Goal: Information Seeking & Learning: Learn about a topic

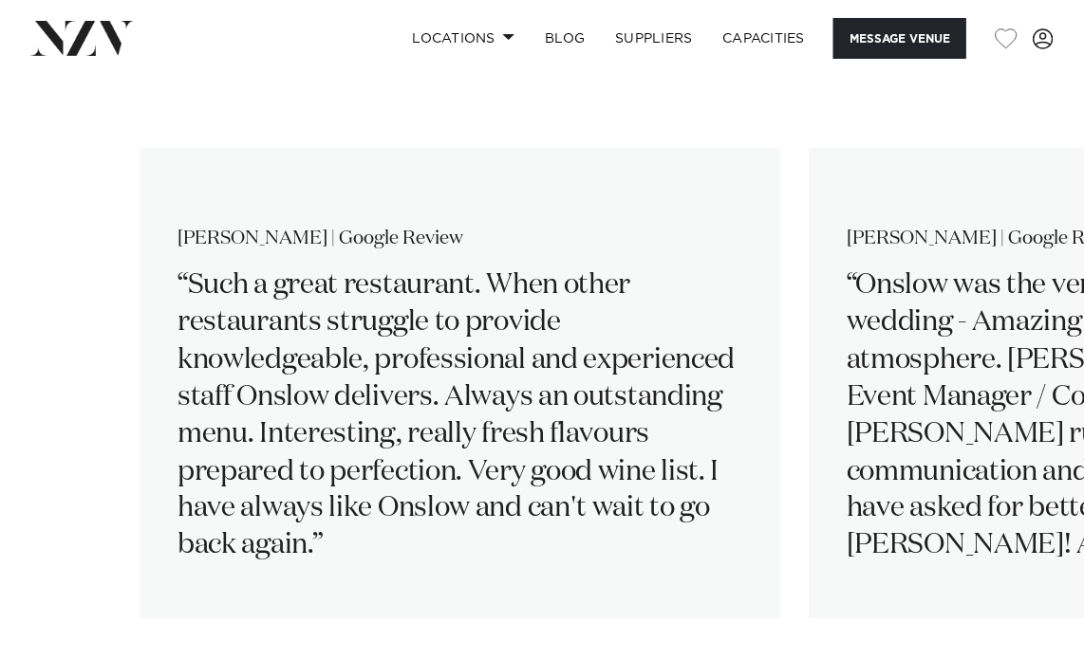
scroll to position [3416, 0]
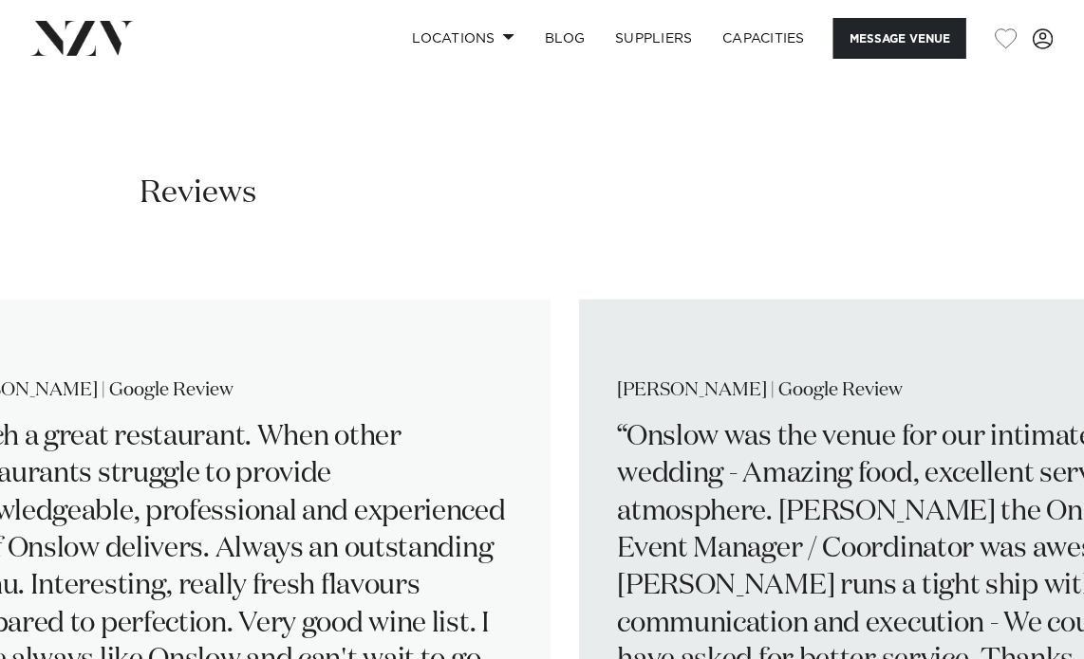
click at [682, 419] on p "Onslow was the venue for our intimate wedding - Amazing food, excellent service…" at bounding box center [899, 624] width 565 height 410
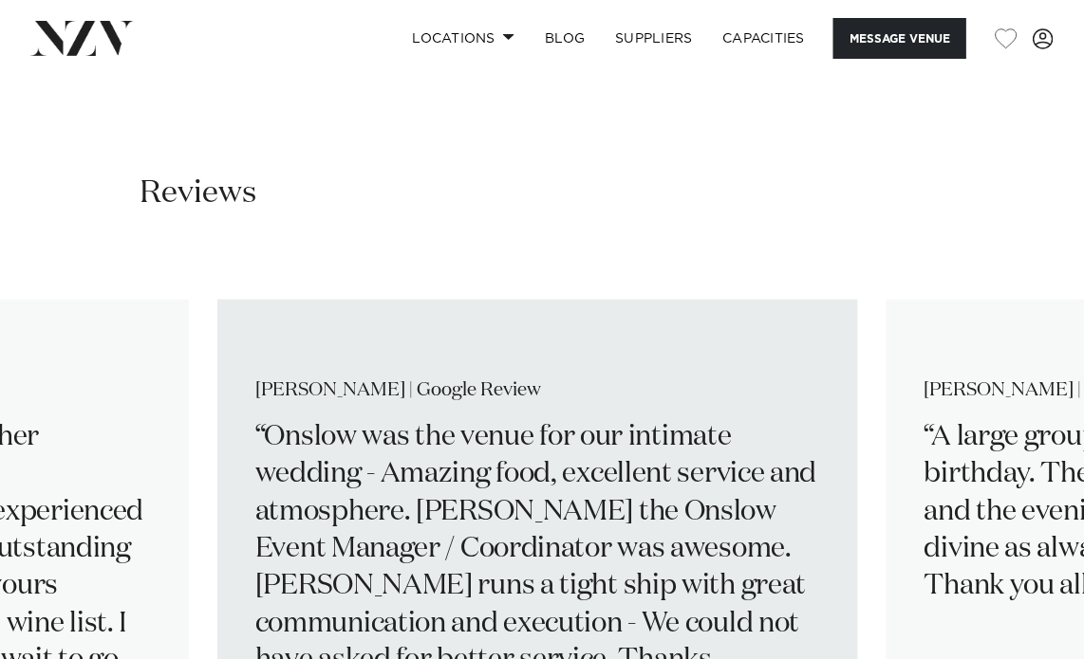
click at [425, 482] on p "Onslow was the venue for our intimate wedding - Amazing food, excellent service…" at bounding box center [537, 624] width 565 height 410
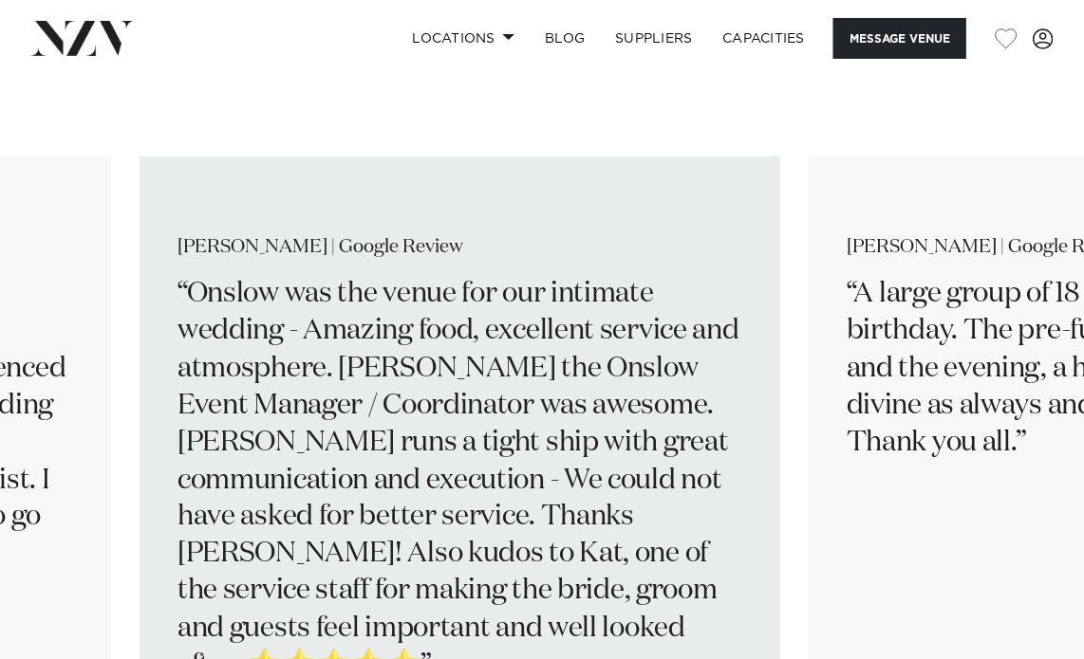
scroll to position [3606, 0]
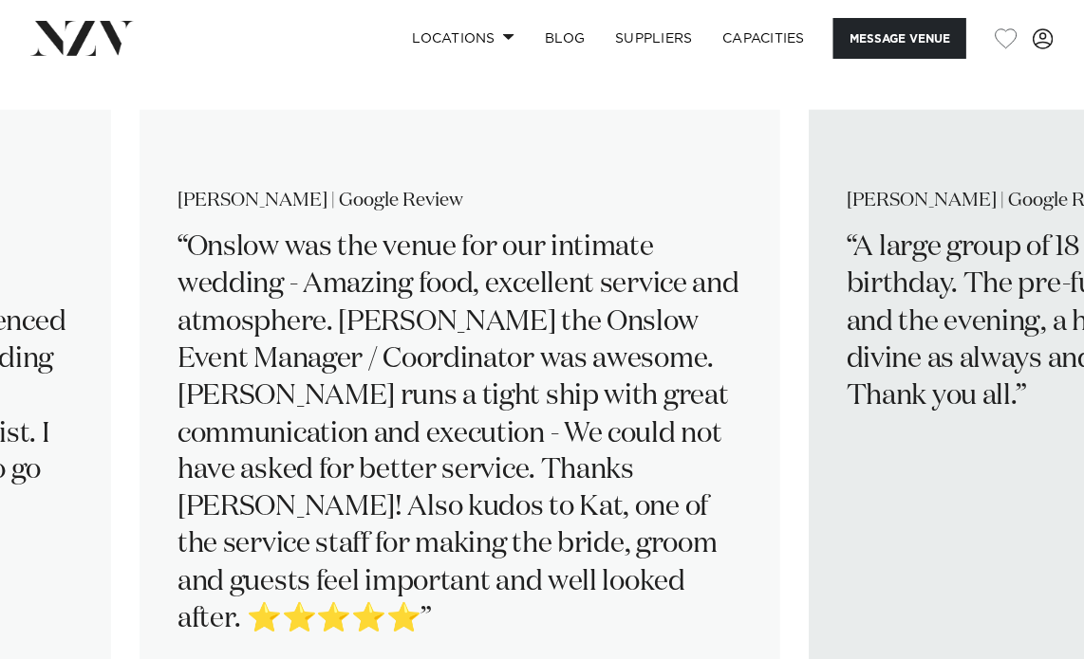
click at [0, 0] on slot "[PERSON_NAME] | Google Review Such a great restaurant. When other restaurants s…" at bounding box center [0, 0] width 0 height 0
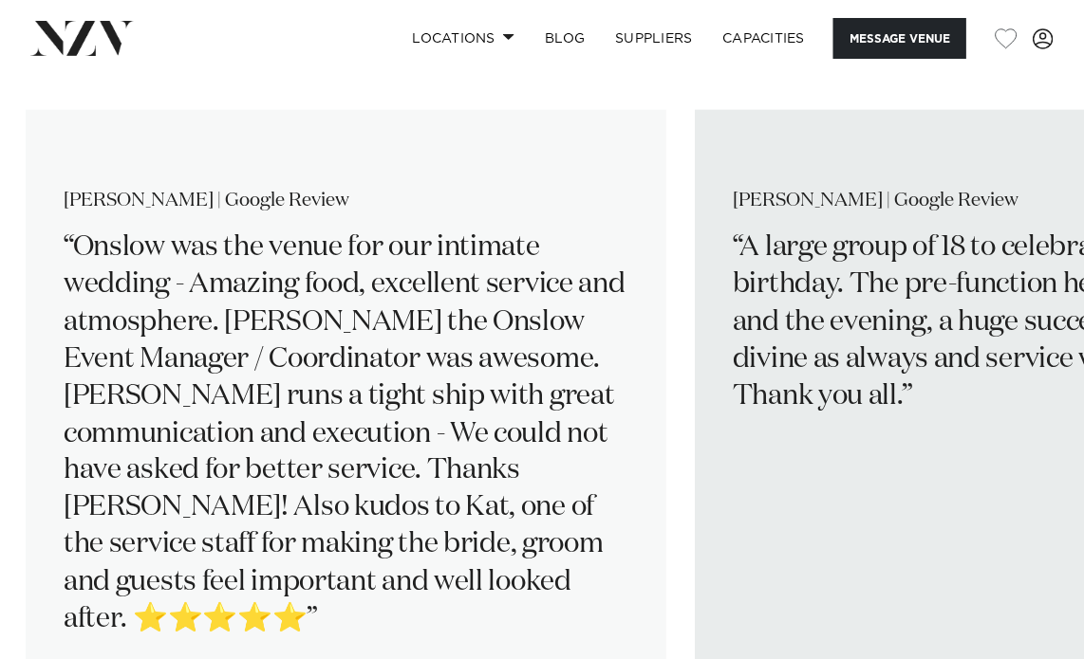
click at [882, 257] on p "A large group of 18 to celebrate a significant birthday. The pre-function help …" at bounding box center [1014, 323] width 565 height 187
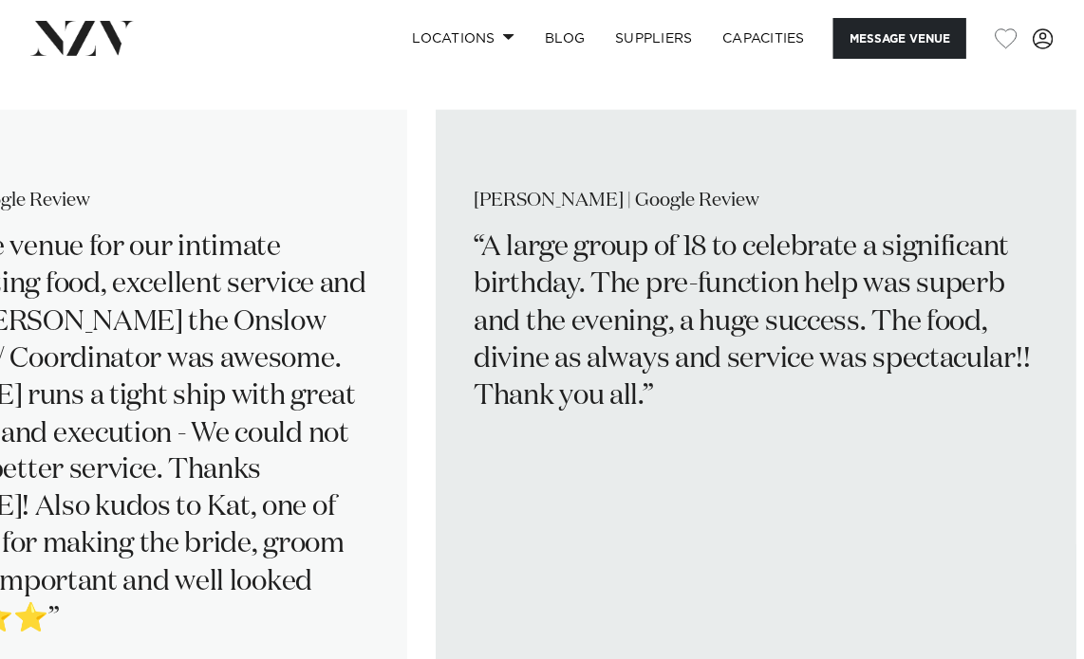
click at [641, 318] on div "[PERSON_NAME] | Google Review A large group of 18 to celebrate a significant bi…" at bounding box center [756, 401] width 640 height 583
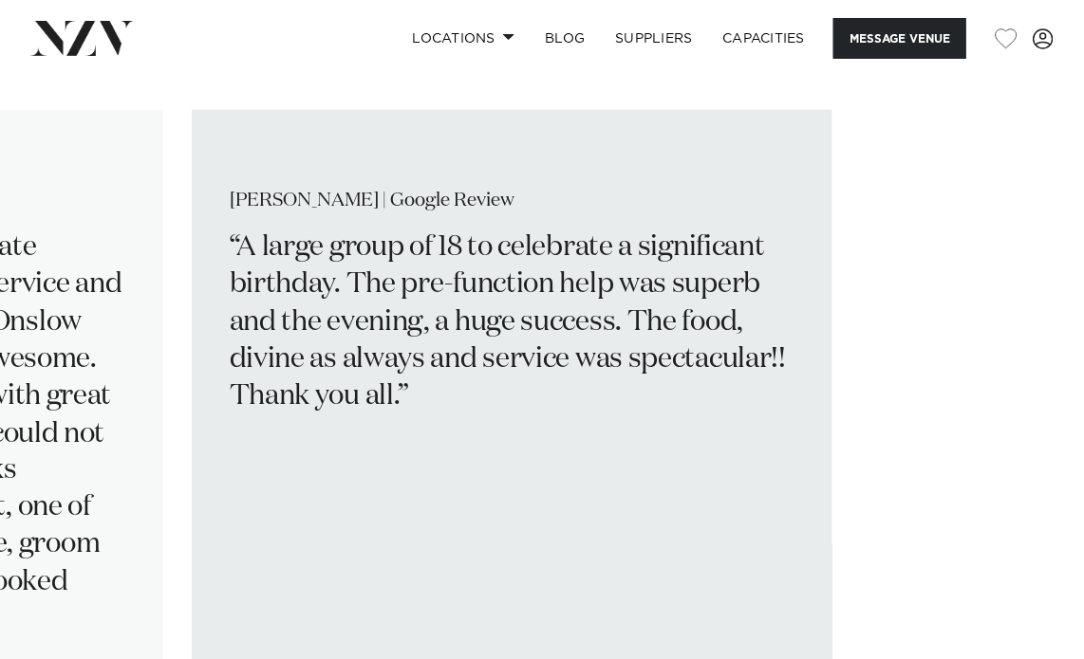
click at [718, 306] on div "[PERSON_NAME] | Google Review A large group of 18 to celebrate a significant bi…" at bounding box center [512, 401] width 640 height 583
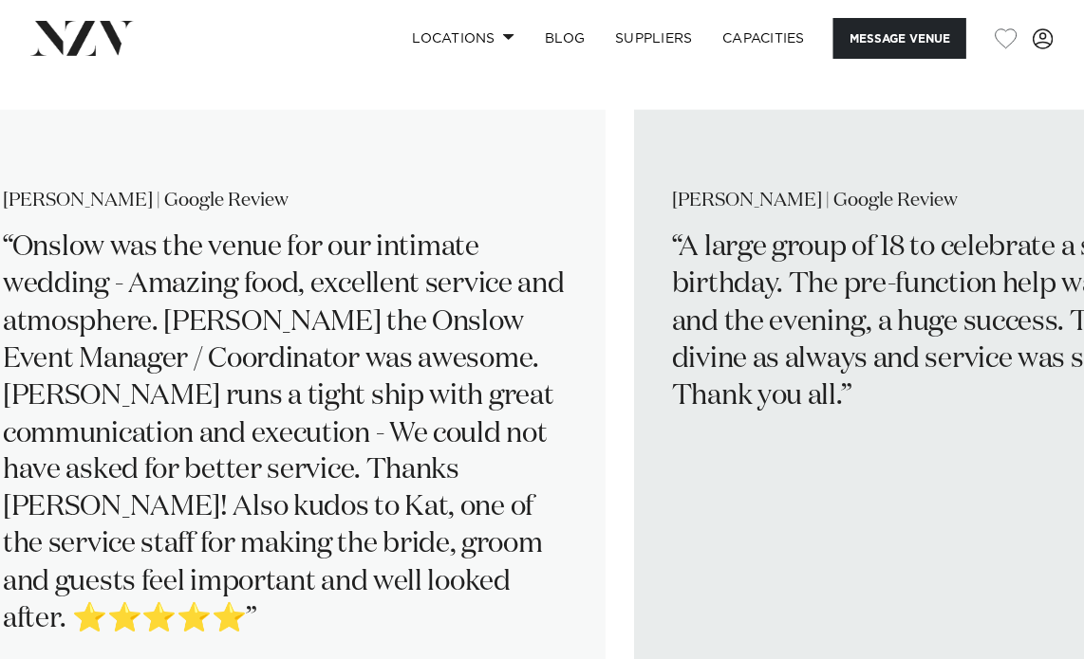
click at [953, 287] on p "A large group of 18 to celebrate a significant birthday. The pre-function help …" at bounding box center [954, 323] width 565 height 187
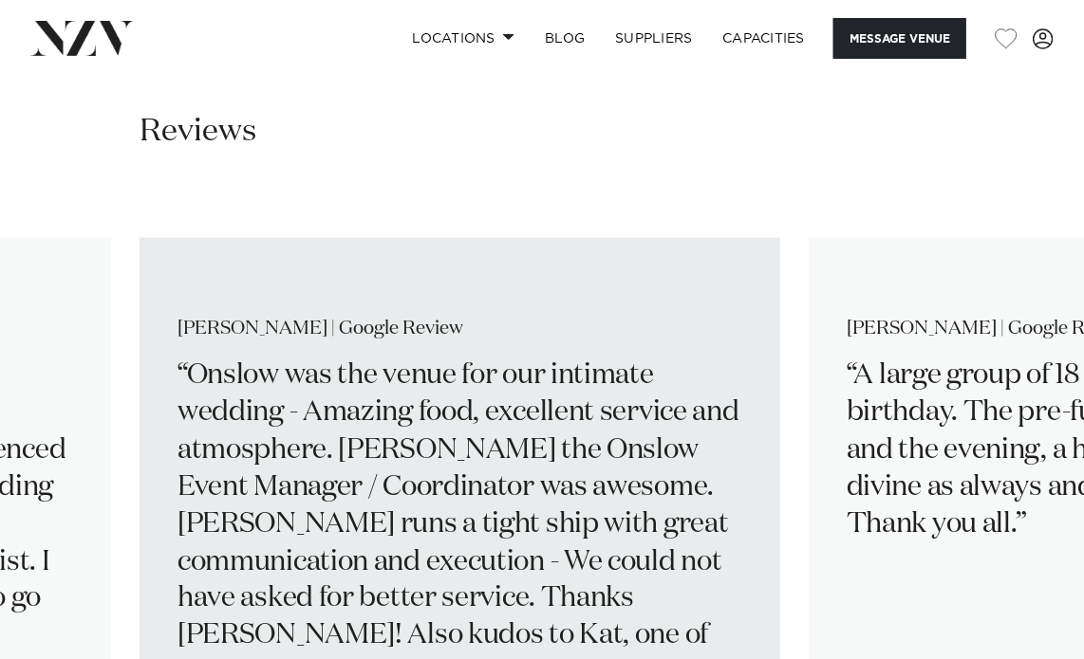
scroll to position [3511, 0]
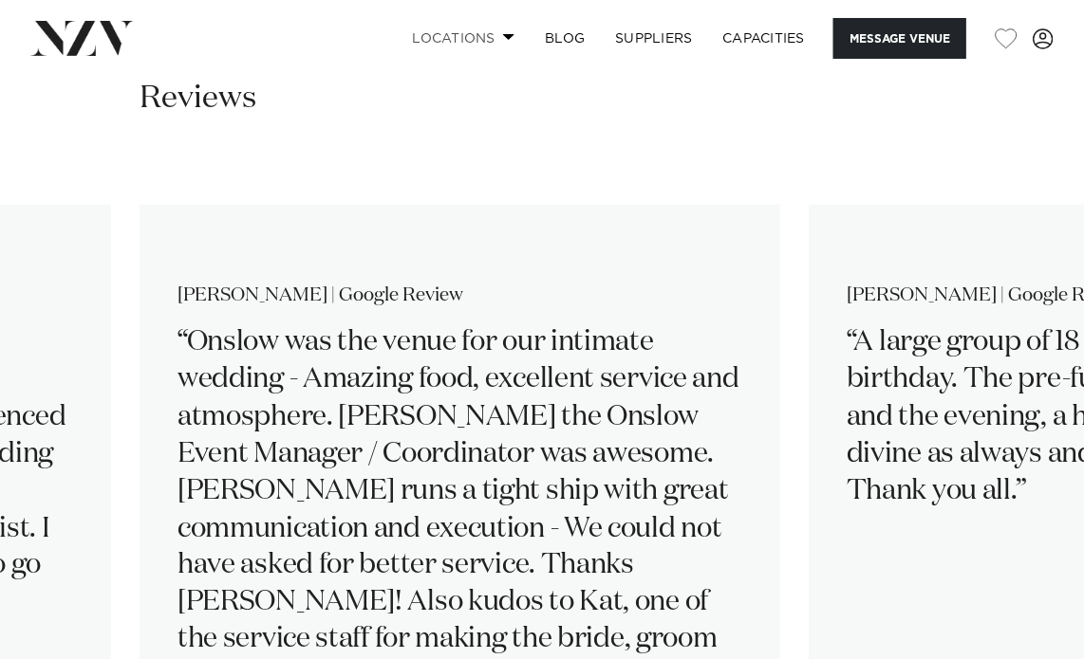
click at [505, 34] on span at bounding box center [509, 36] width 12 height 7
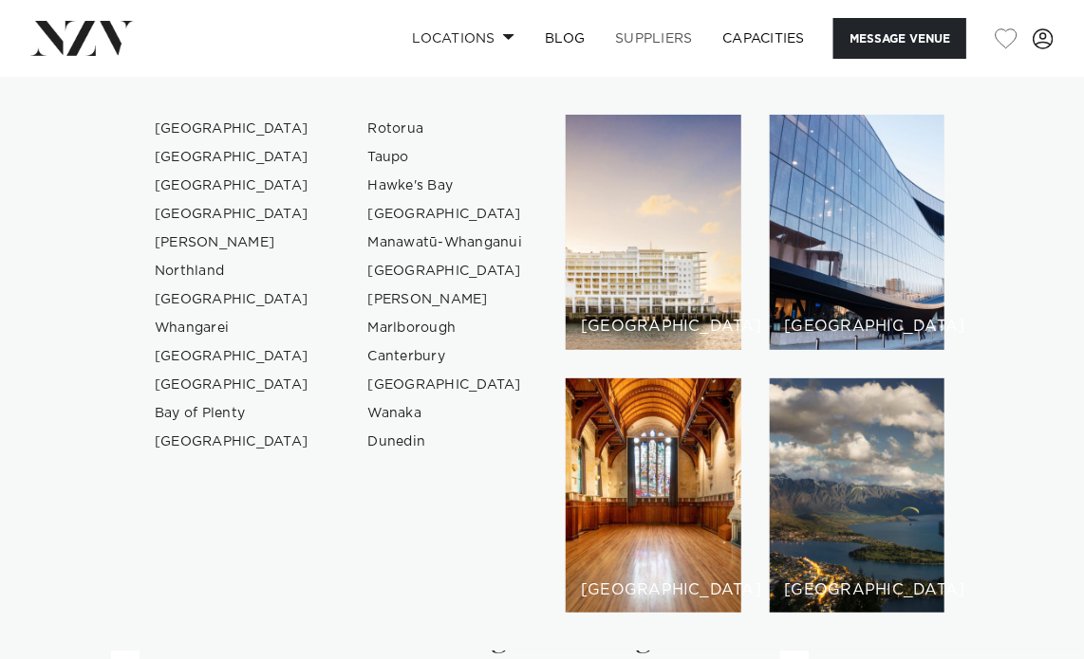
click at [682, 38] on link "SUPPLIERS" at bounding box center [653, 38] width 107 height 41
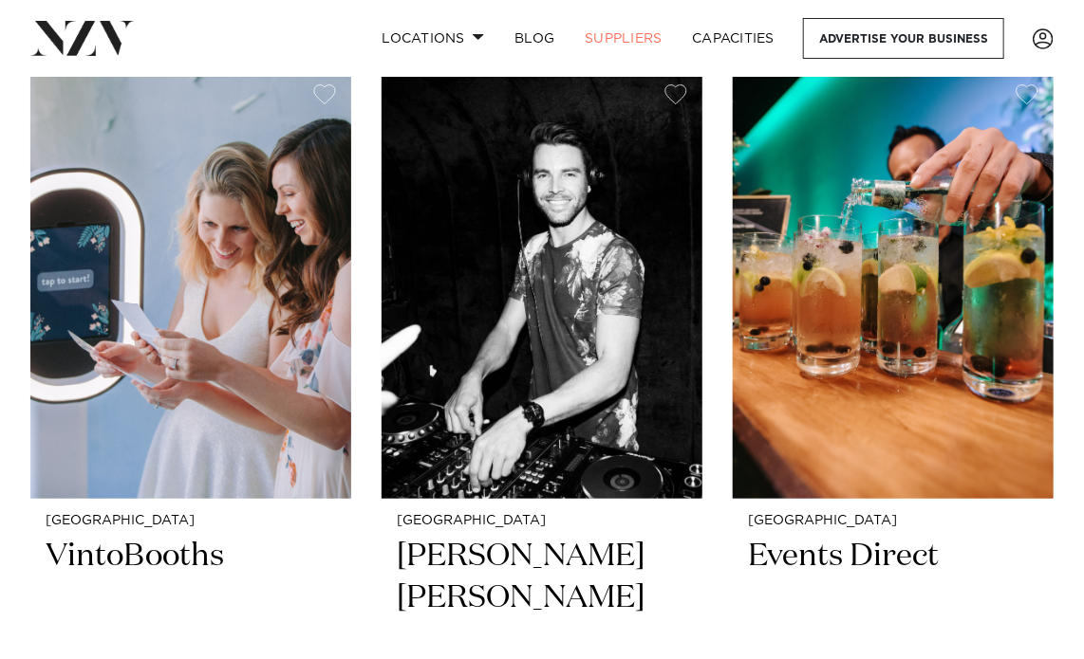
scroll to position [474, 0]
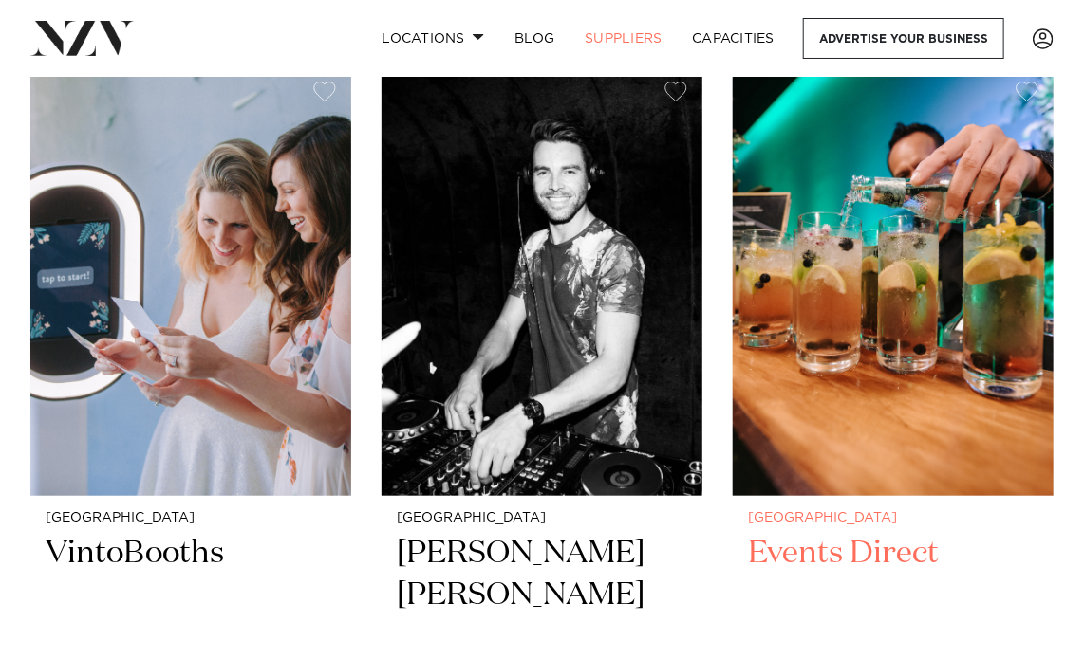
click at [877, 360] on img at bounding box center [892, 281] width 321 height 430
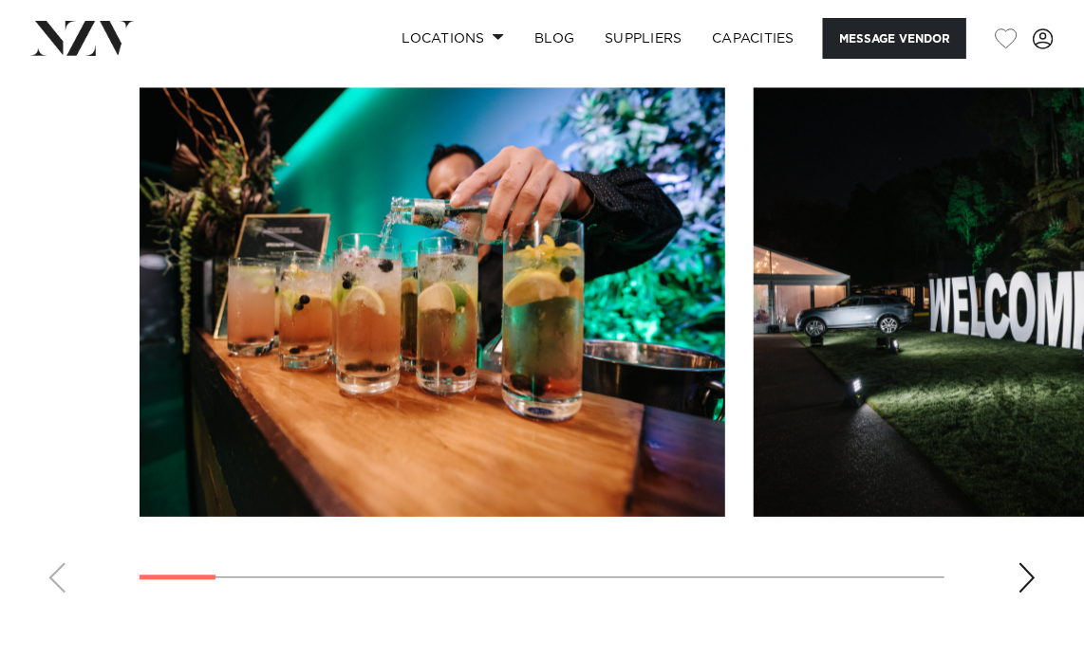
scroll to position [1518, 0]
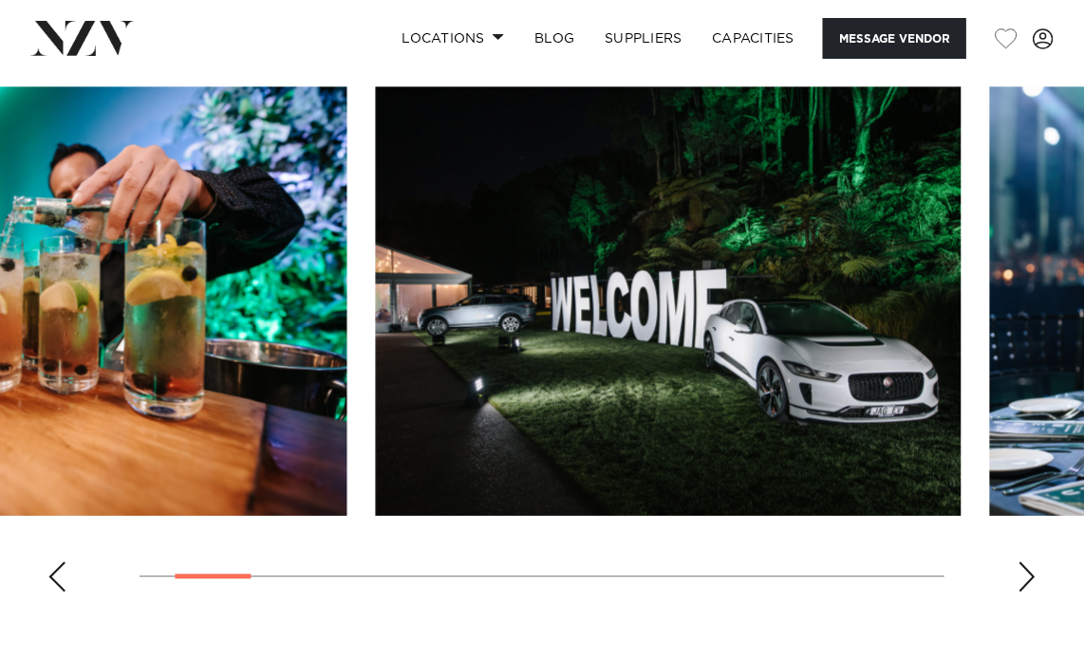
click at [549, 409] on img "2 / 14" at bounding box center [668, 301] width 585 height 430
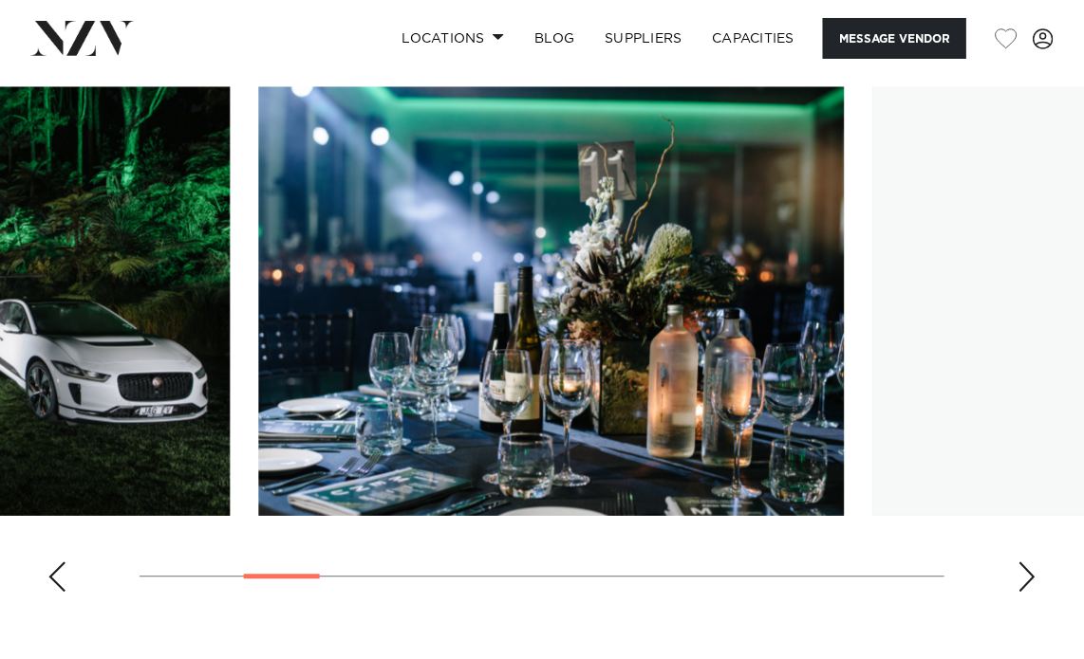
click at [422, 371] on img "3 / 14" at bounding box center [550, 301] width 585 height 430
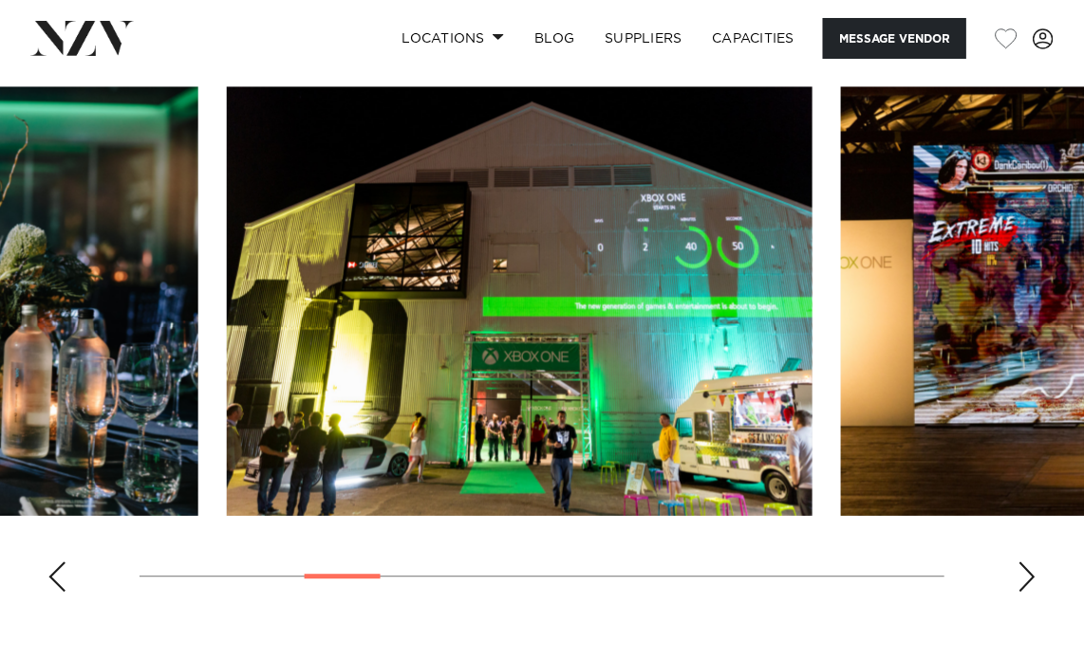
click at [402, 335] on img "4 / 14" at bounding box center [519, 301] width 585 height 430
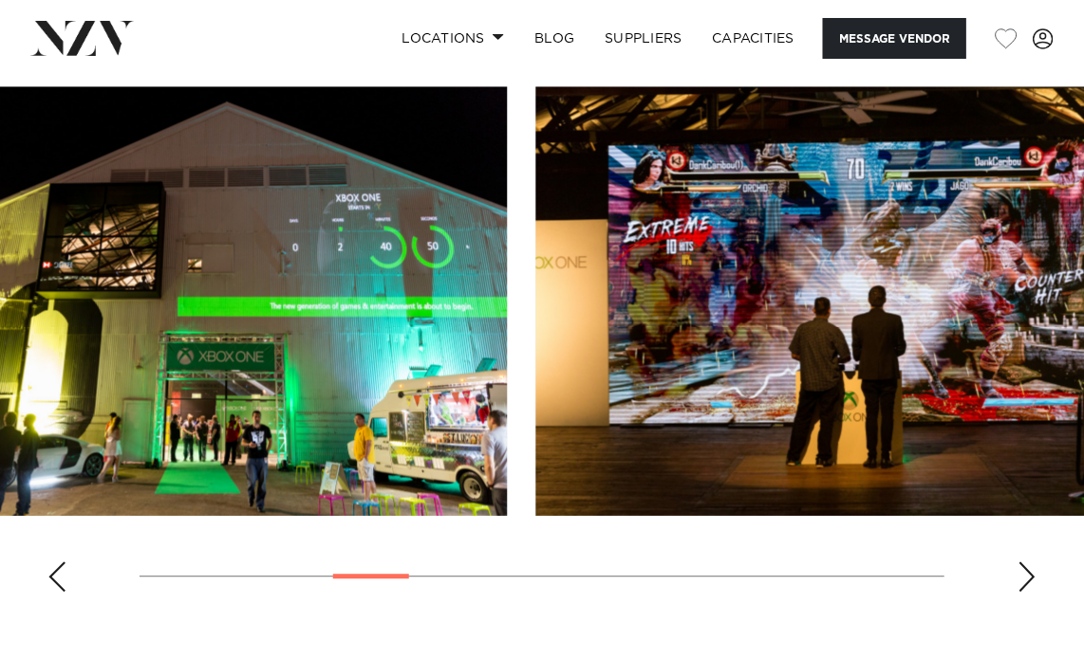
click at [714, 407] on img "5 / 14" at bounding box center [827, 301] width 585 height 430
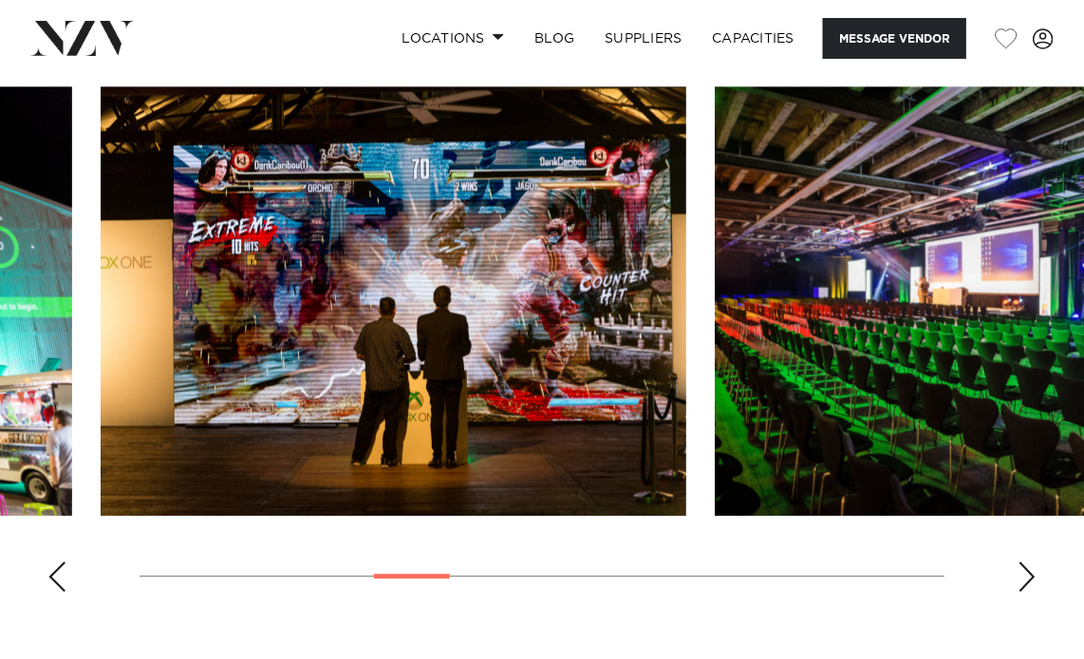
click at [204, 326] on img "5 / 14" at bounding box center [393, 301] width 585 height 430
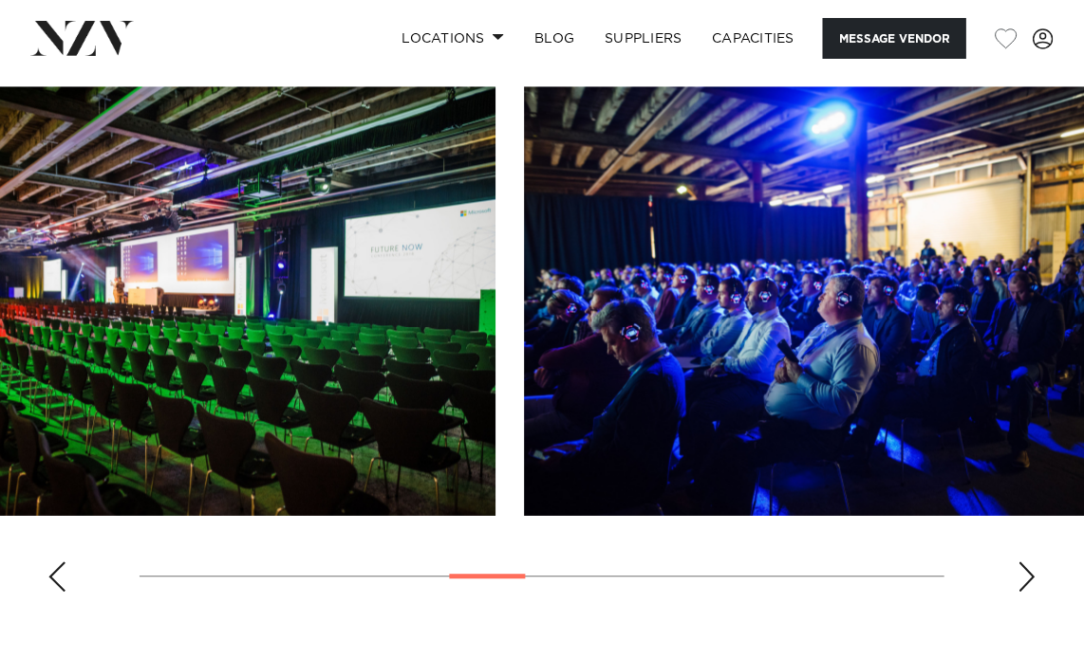
click at [76, 307] on img "6 / 14" at bounding box center [202, 301] width 585 height 430
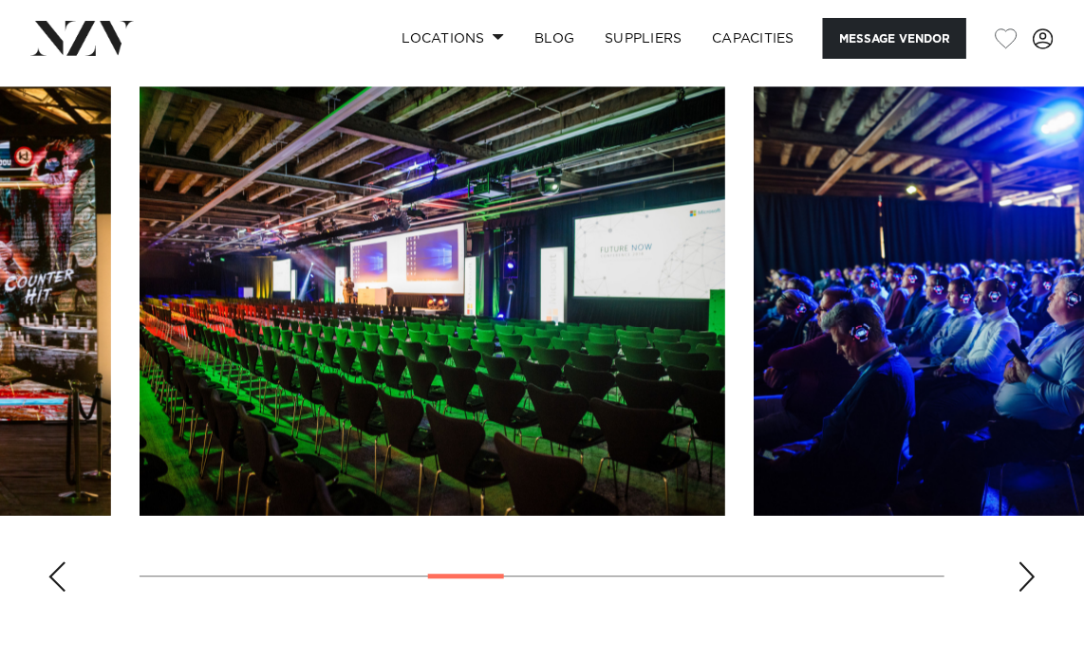
click at [0, 0] on slot at bounding box center [0, 0] width 0 height 0
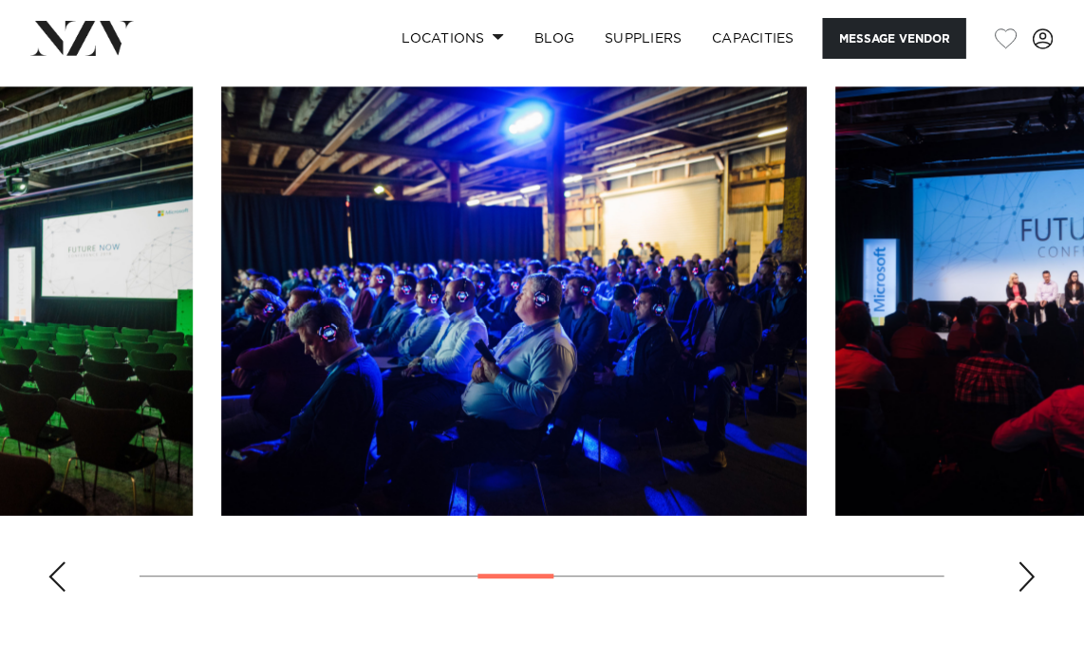
click at [380, 363] on img "7 / 14" at bounding box center [513, 301] width 585 height 430
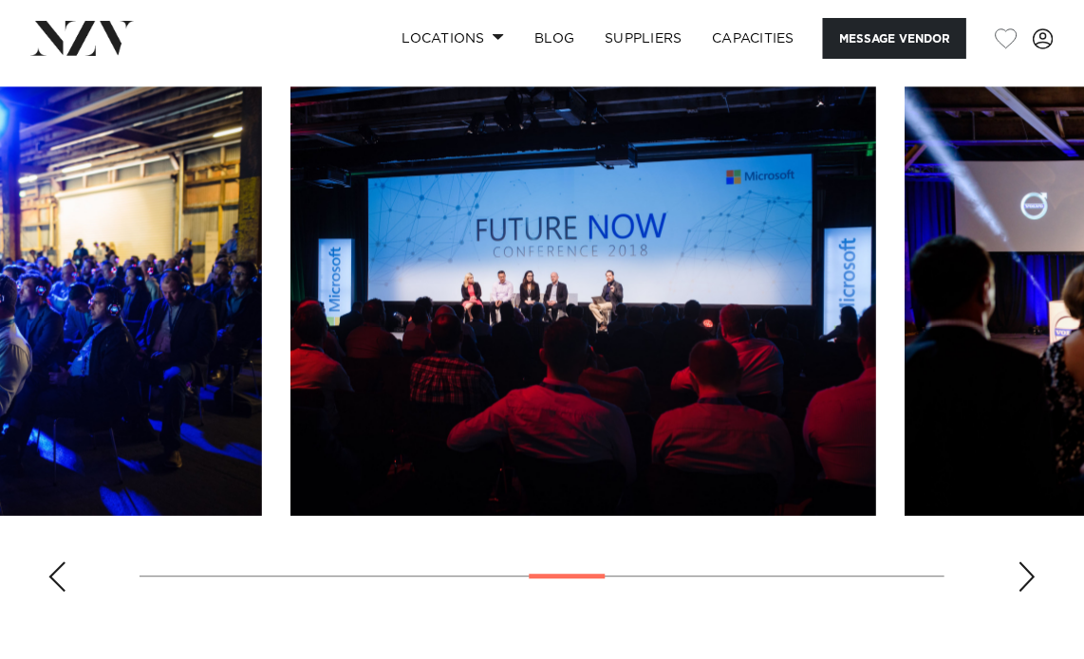
click at [521, 360] on img "8 / 14" at bounding box center [582, 301] width 585 height 430
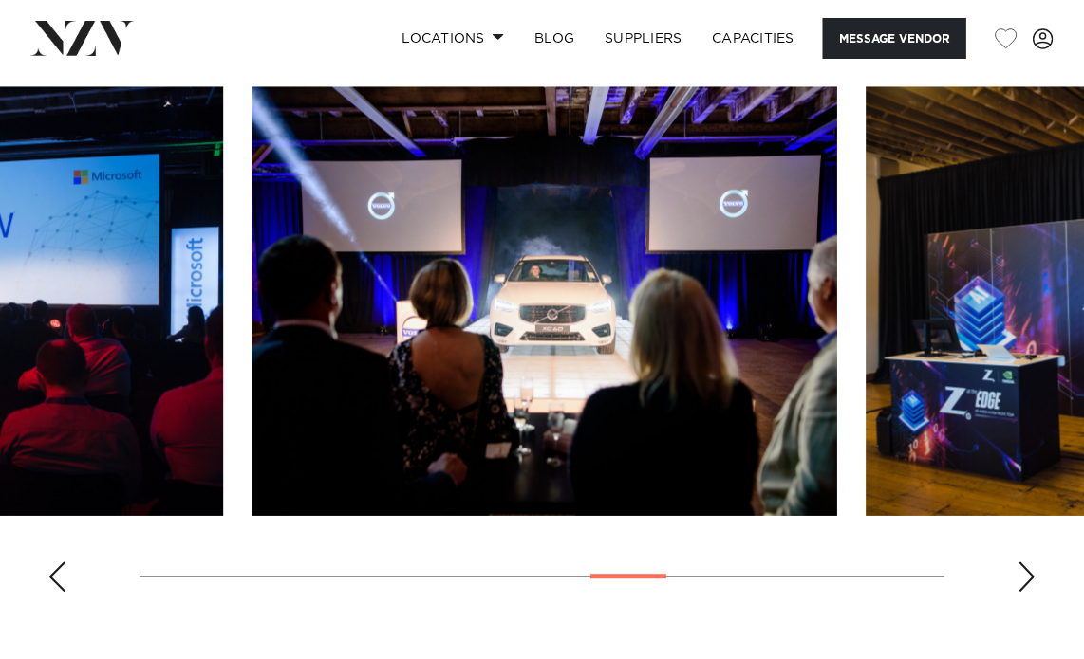
click at [430, 369] on img "9 / 14" at bounding box center [543, 301] width 585 height 430
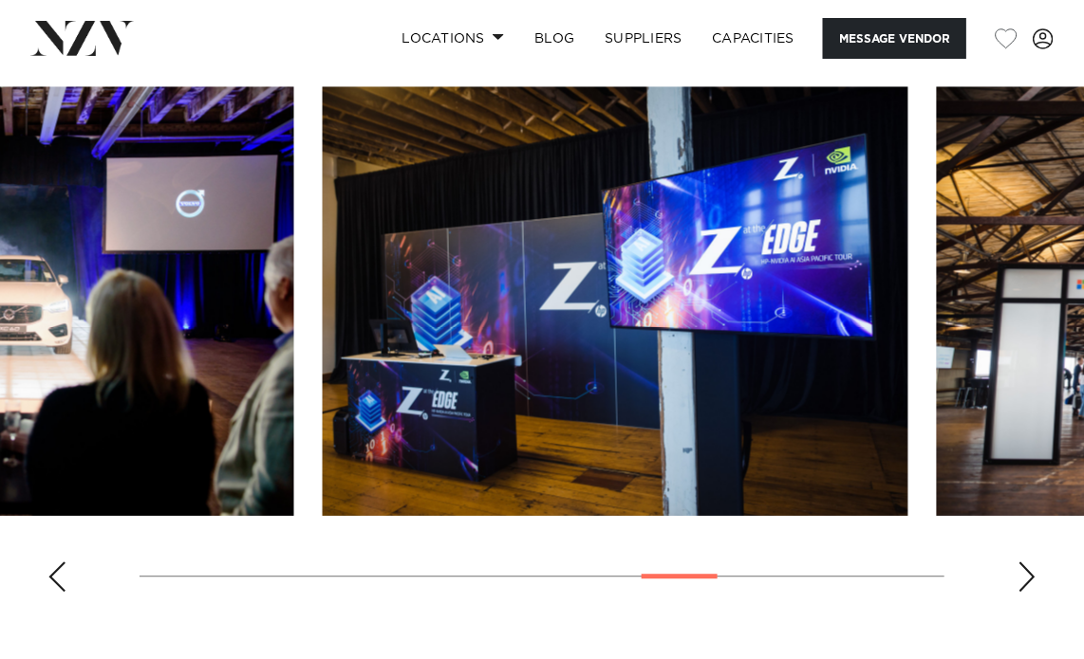
click at [440, 378] on img "10 / 14" at bounding box center [615, 301] width 585 height 430
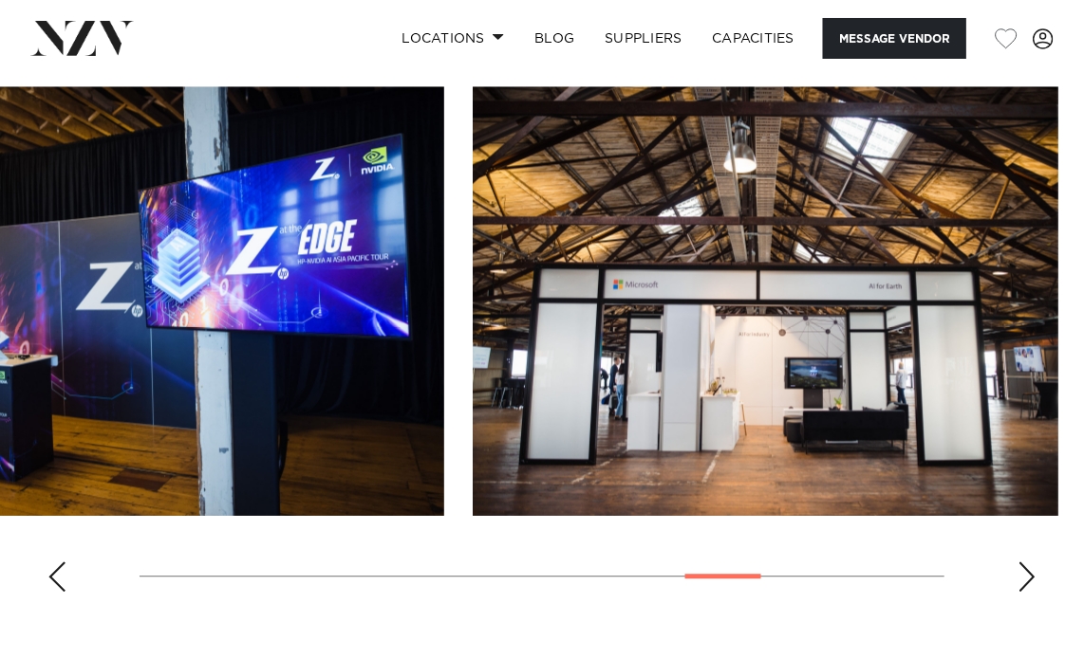
click at [691, 398] on img "11 / 14" at bounding box center [765, 301] width 585 height 430
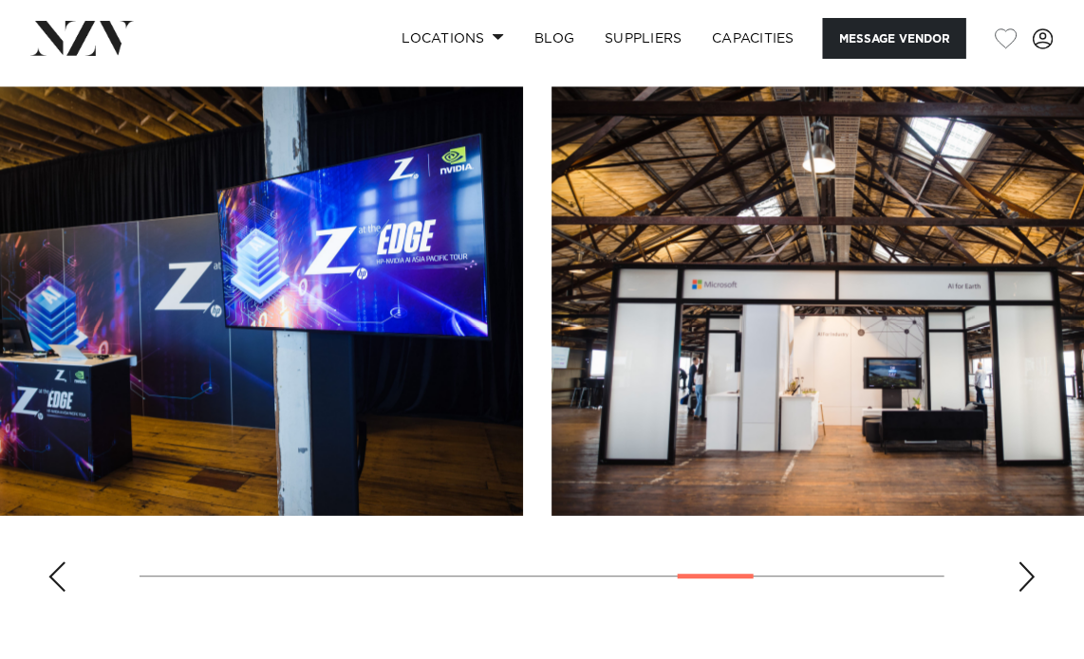
click at [551, 410] on img "11 / 14" at bounding box center [843, 301] width 585 height 430
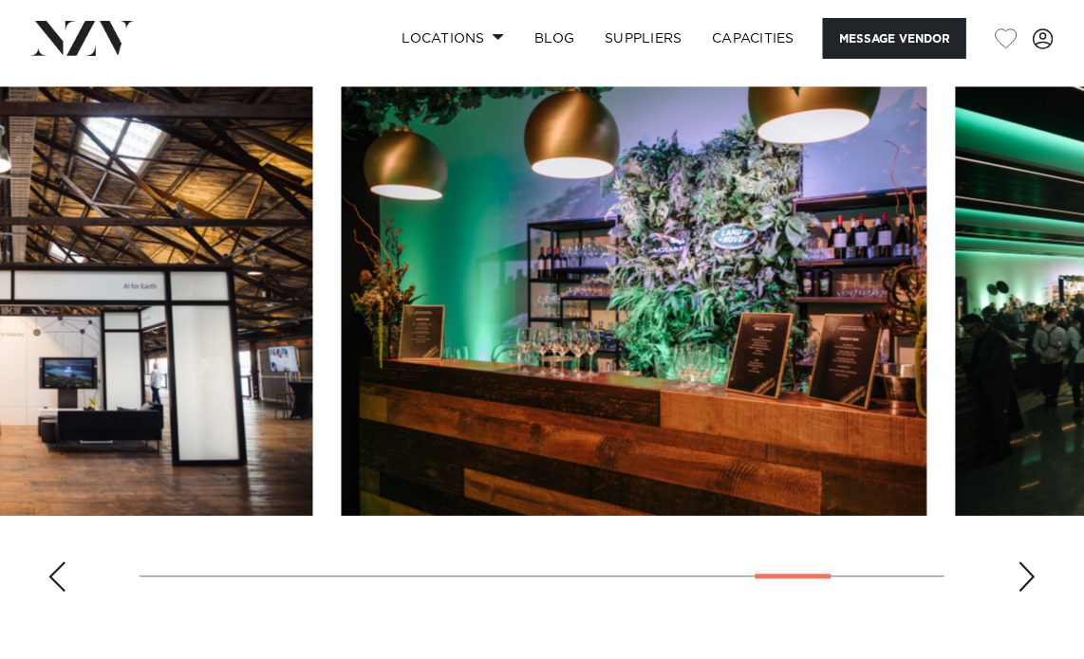
click at [560, 362] on img "12 / 14" at bounding box center [634, 301] width 585 height 430
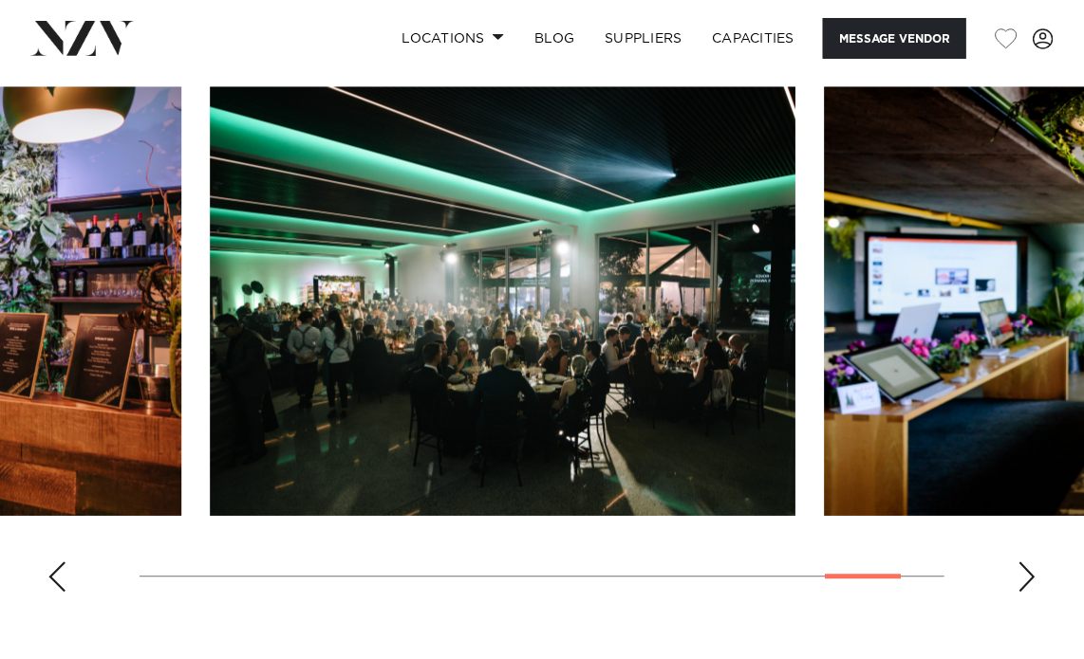
click at [383, 385] on img "13 / 14" at bounding box center [502, 301] width 585 height 430
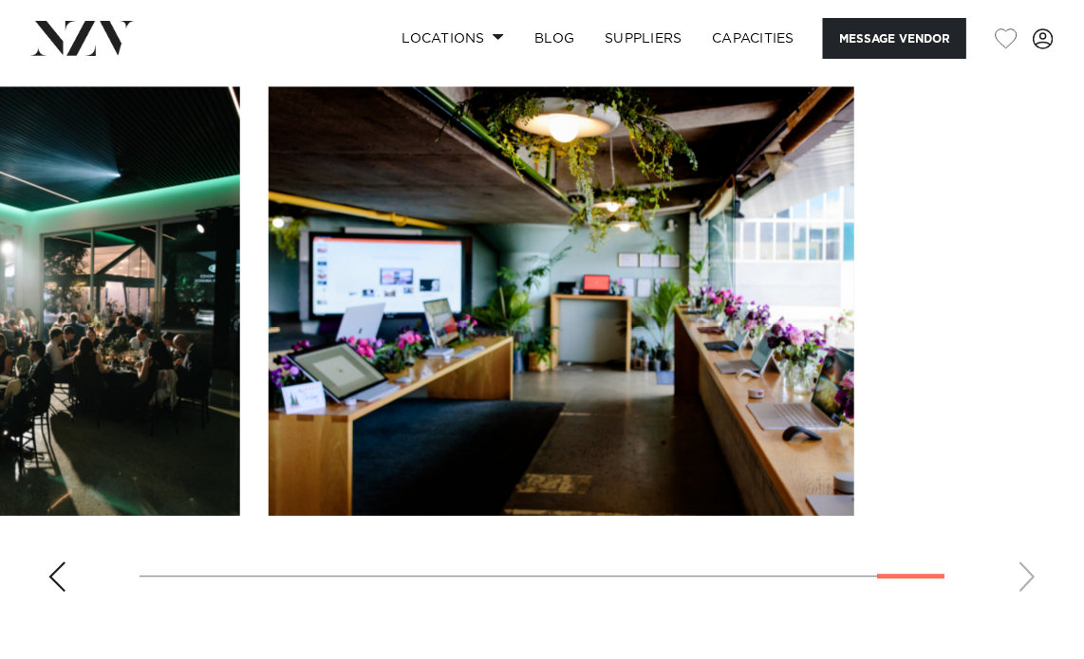
click at [315, 386] on img "14 / 14" at bounding box center [561, 301] width 585 height 430
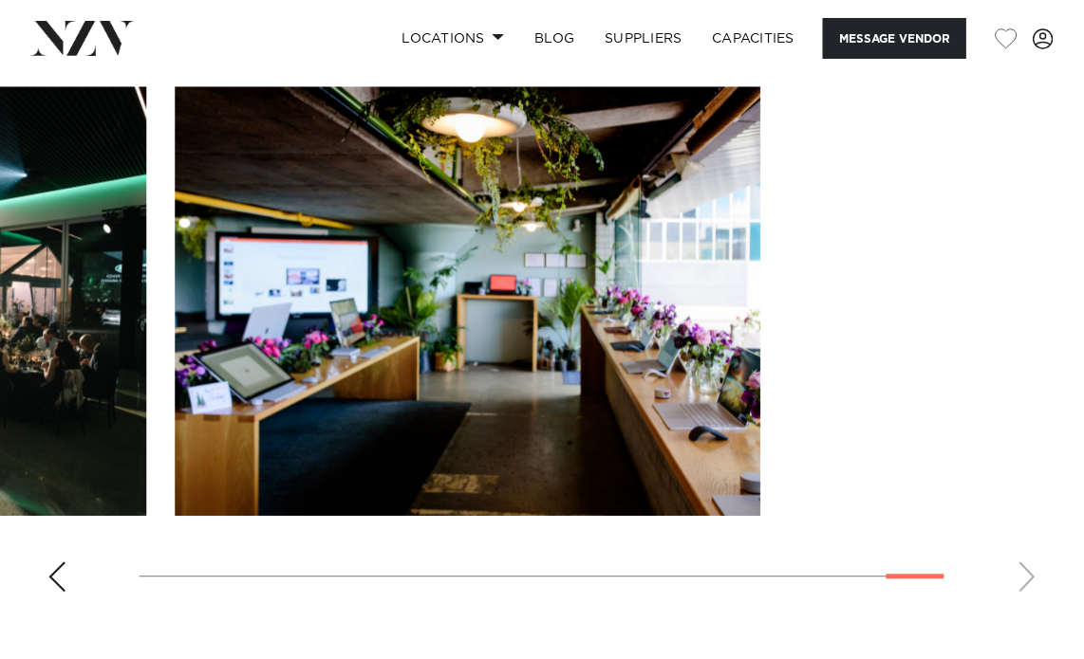
click at [321, 405] on img "14 / 14" at bounding box center [467, 301] width 585 height 430
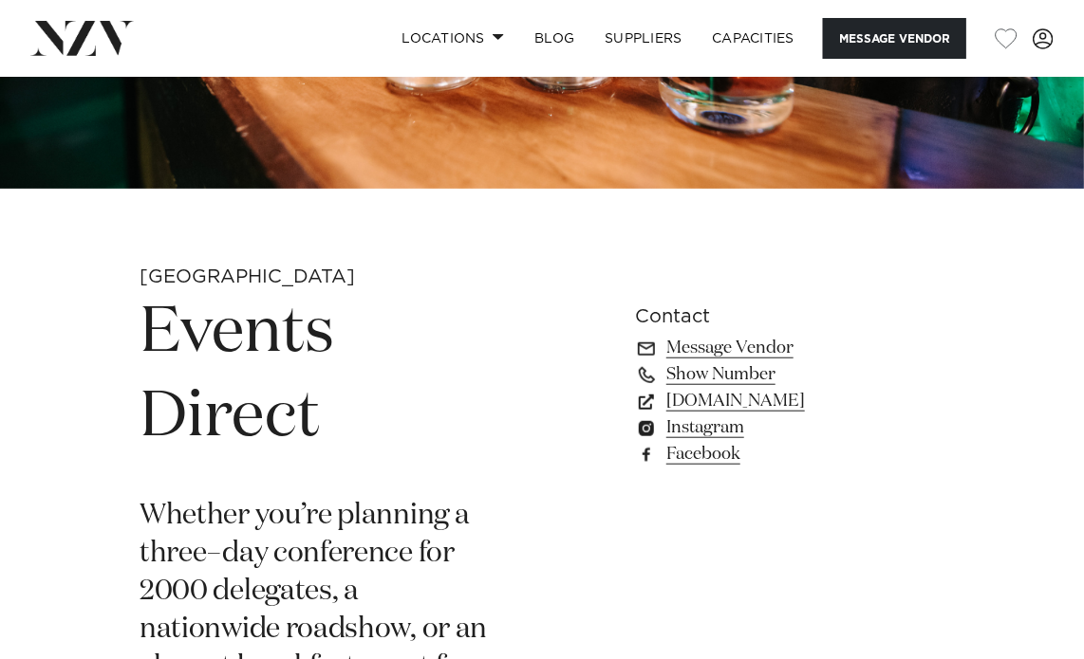
scroll to position [417, 0]
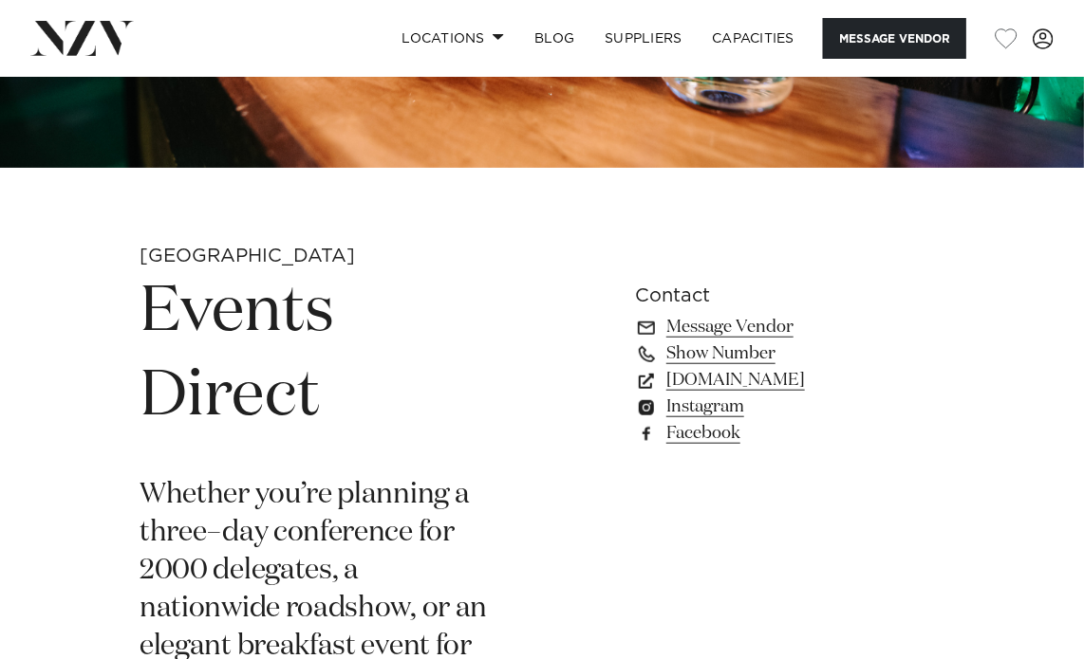
click at [949, 438] on div "Auckland Events Direct Whether you’re planning a three–day conference for 2000 …" at bounding box center [541, 661] width 1053 height 835
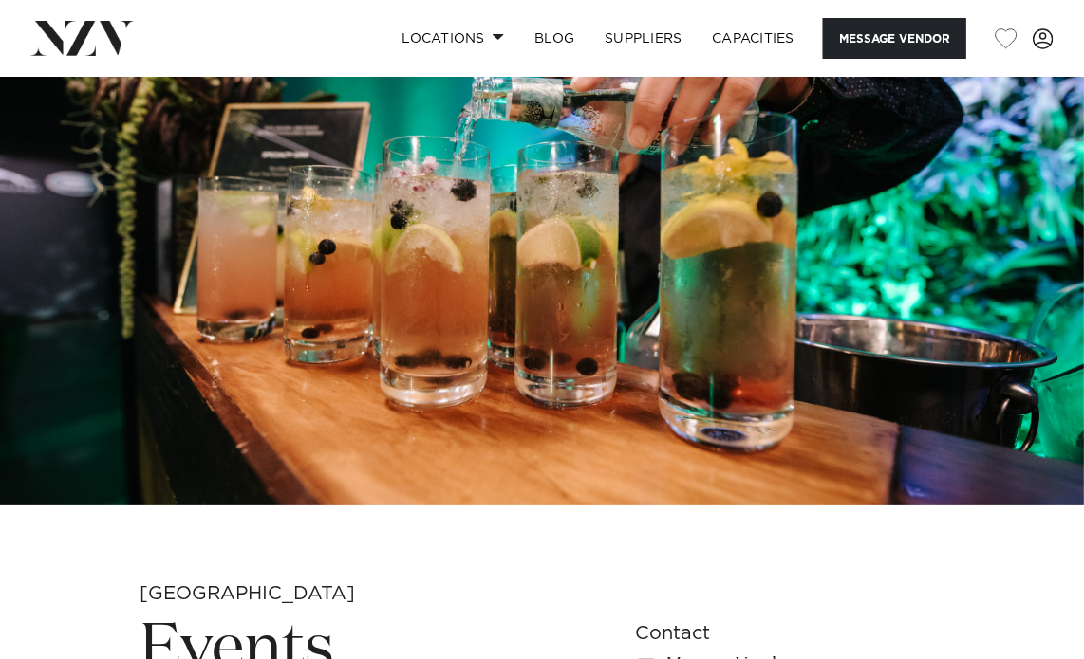
scroll to position [70, 0]
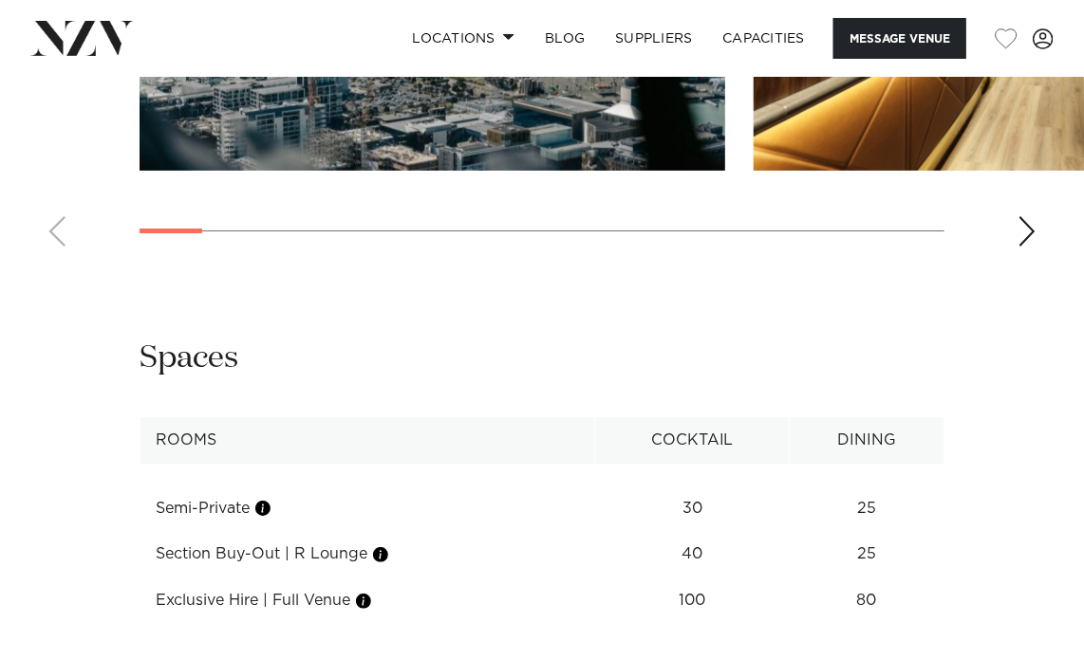
scroll to position [2562, 0]
